Goal: Task Accomplishment & Management: Use online tool/utility

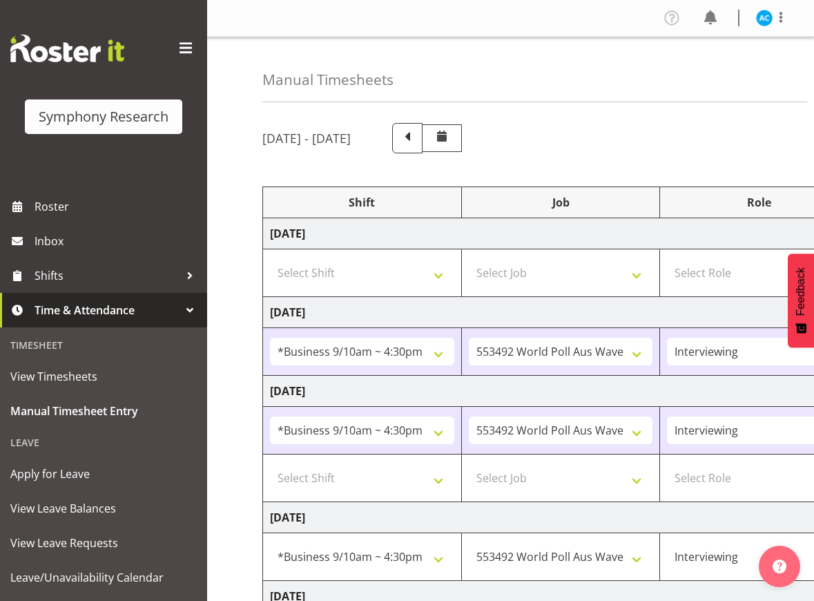
select select "26078"
select select "10499"
select select "47"
select select "26078"
select select "10499"
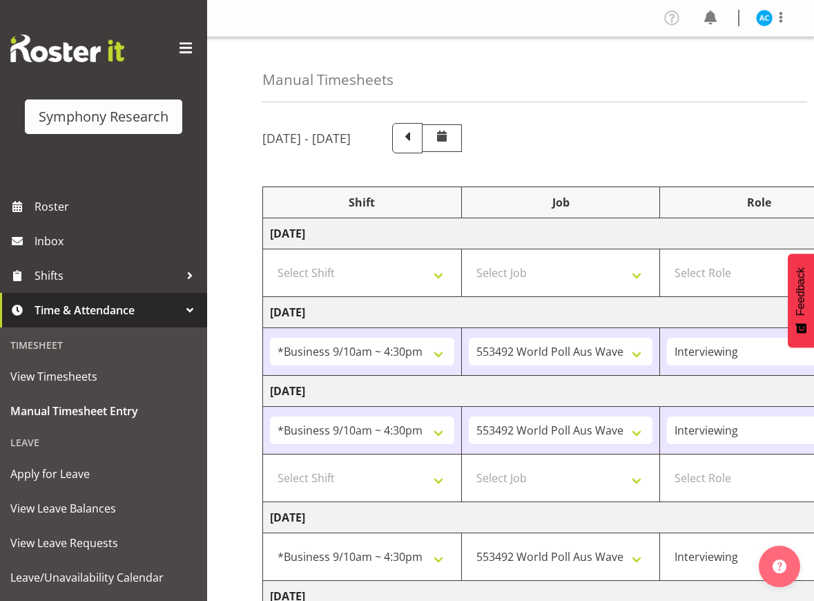
select select "47"
select select "17"
select select "15"
select select "26078"
select select "10499"
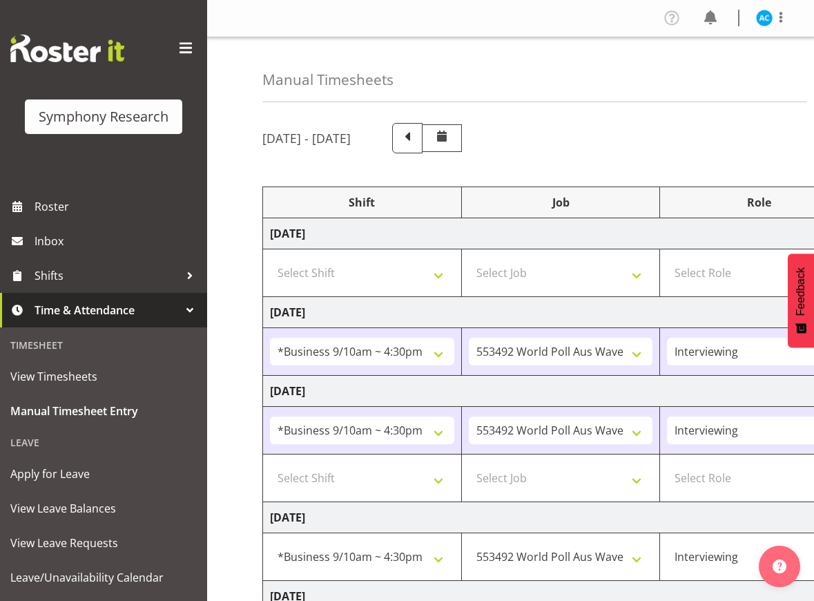
select select "47"
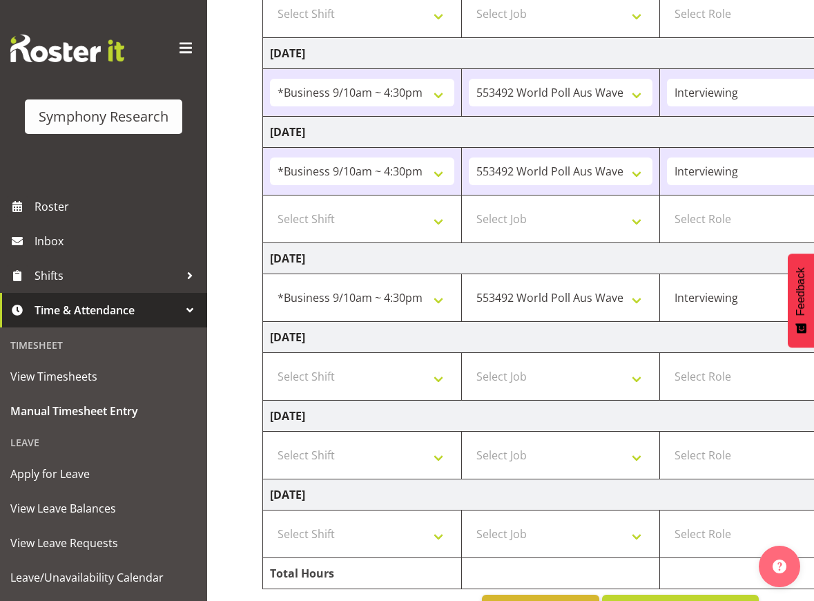
scroll to position [0, 415]
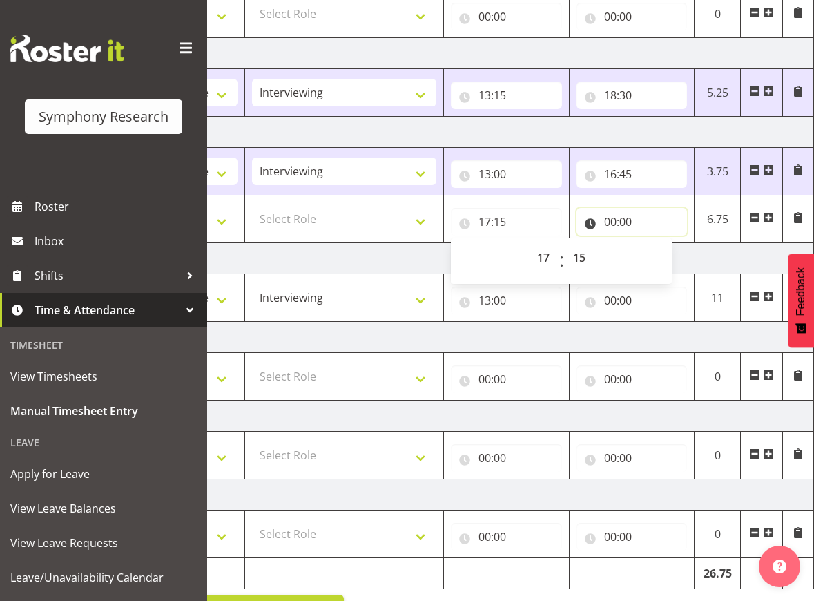
click at [628, 224] on input "00:00" at bounding box center [632, 222] width 111 height 28
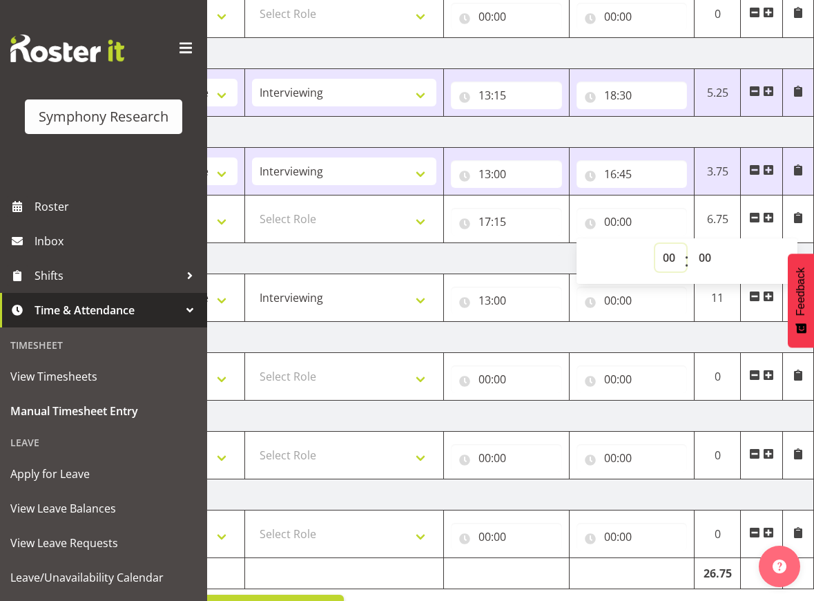
click at [668, 262] on select "00 01 02 03 04 05 06 07 08 09 10 11 12 13 14 15 16 17 18 19 20 21 22 23" at bounding box center [670, 258] width 31 height 28
select select "18"
click at [655, 244] on select "00 01 02 03 04 05 06 07 08 09 10 11 12 13 14 15 16 17 18 19 20 21 22 23" at bounding box center [670, 258] width 31 height 28
type input "18:00"
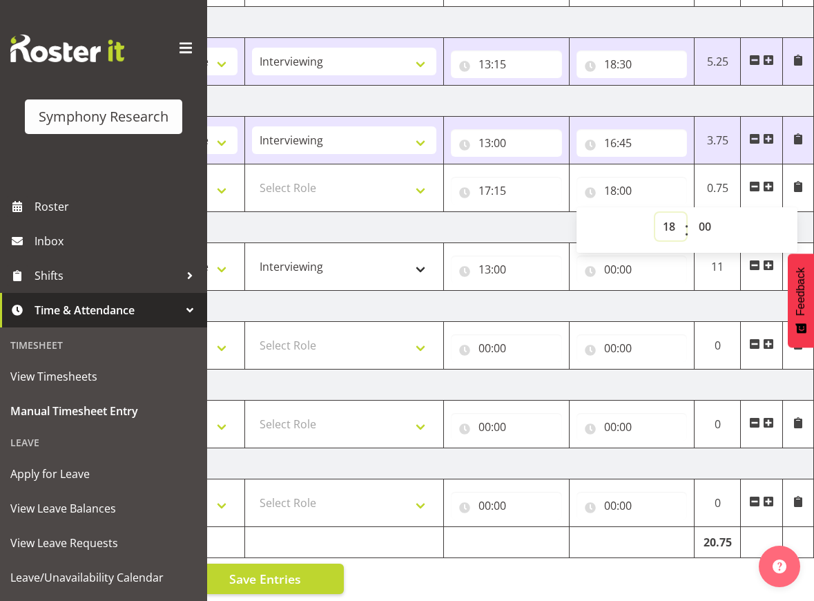
scroll to position [307, 0]
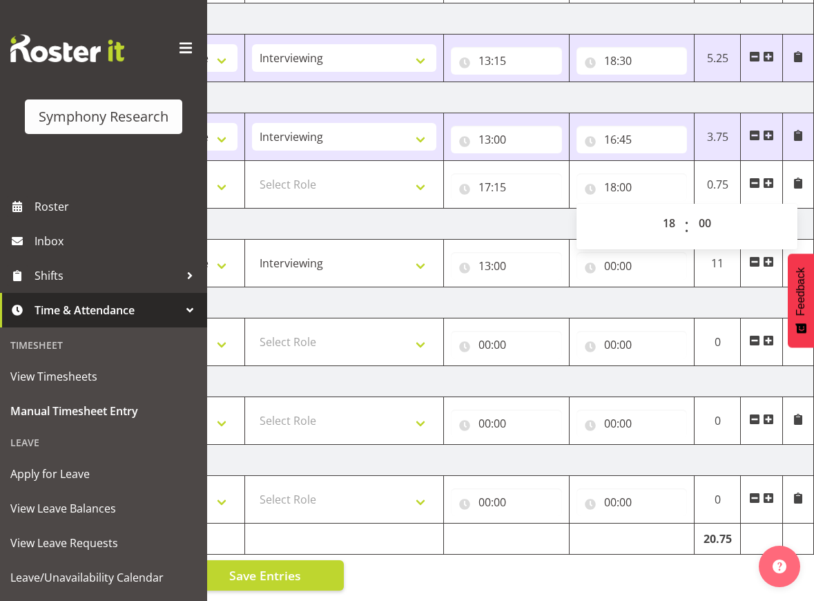
click at [767, 256] on span at bounding box center [768, 261] width 11 height 11
